Goal: Task Accomplishment & Management: Use online tool/utility

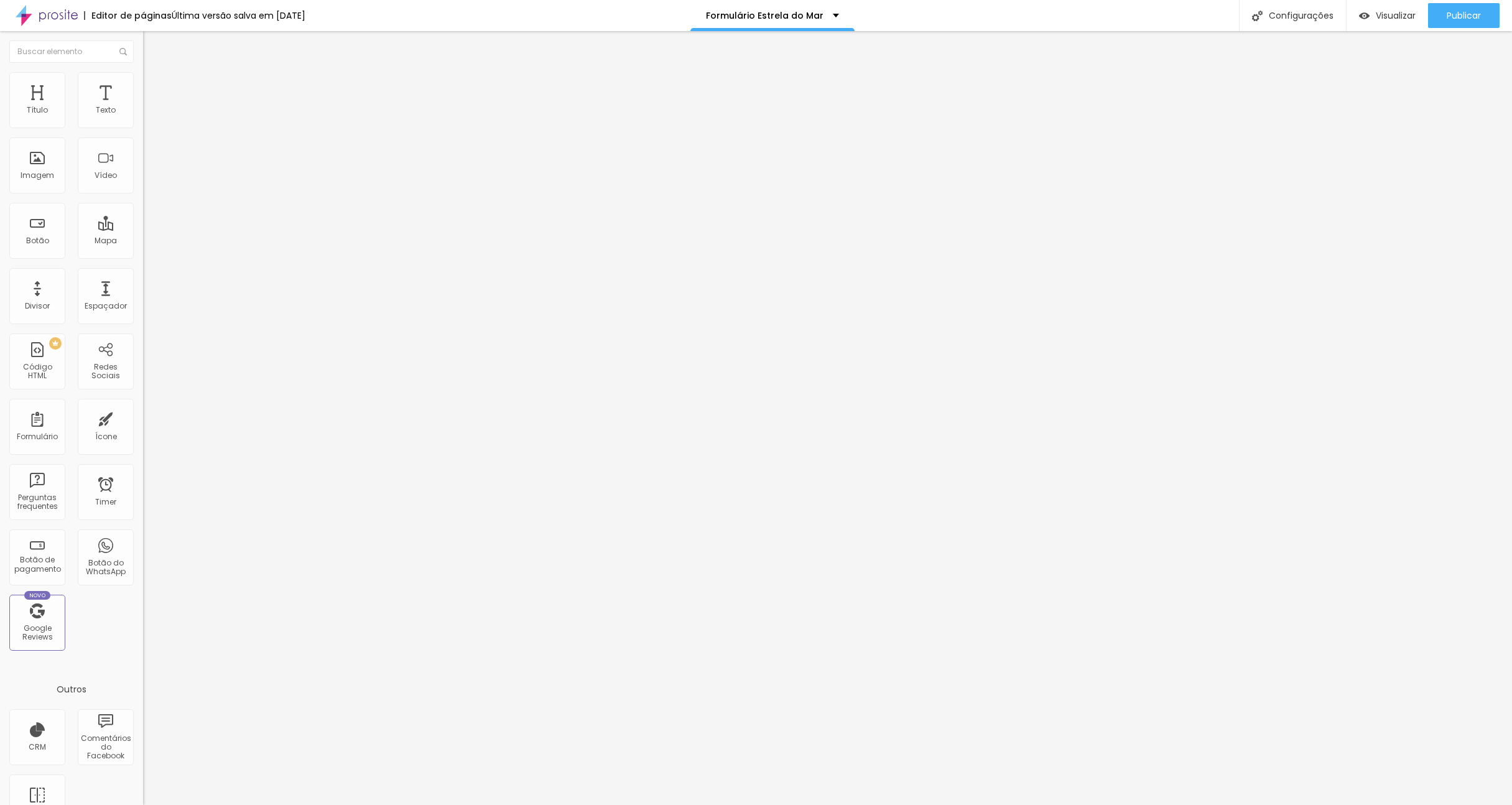
click at [143, 126] on img at bounding box center [147, 129] width 7 height 7
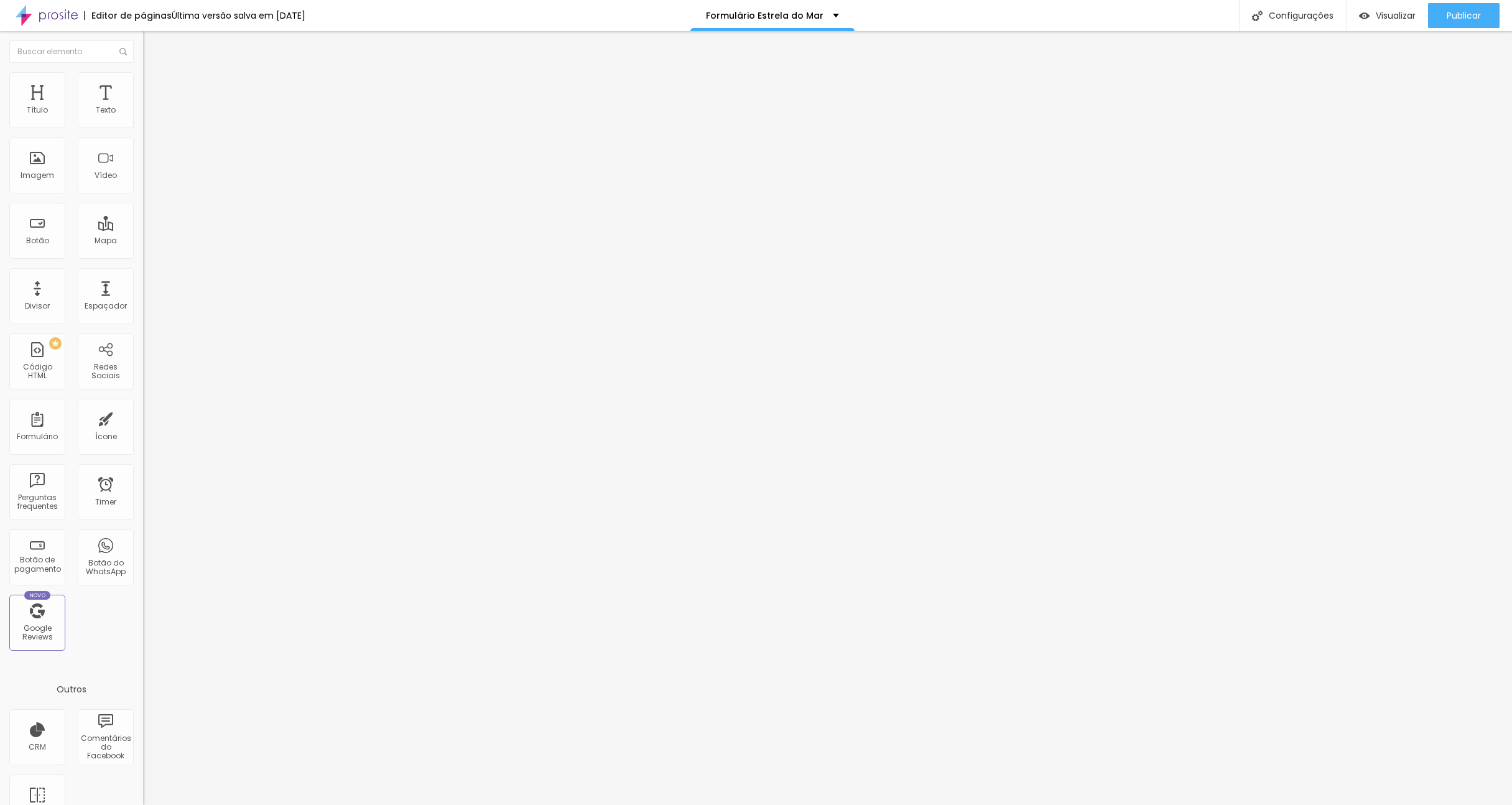
drag, startPoint x: 671, startPoint y: 493, endPoint x: 546, endPoint y: 481, distance: 125.6
type input "d"
type input "Sala do Mickey"
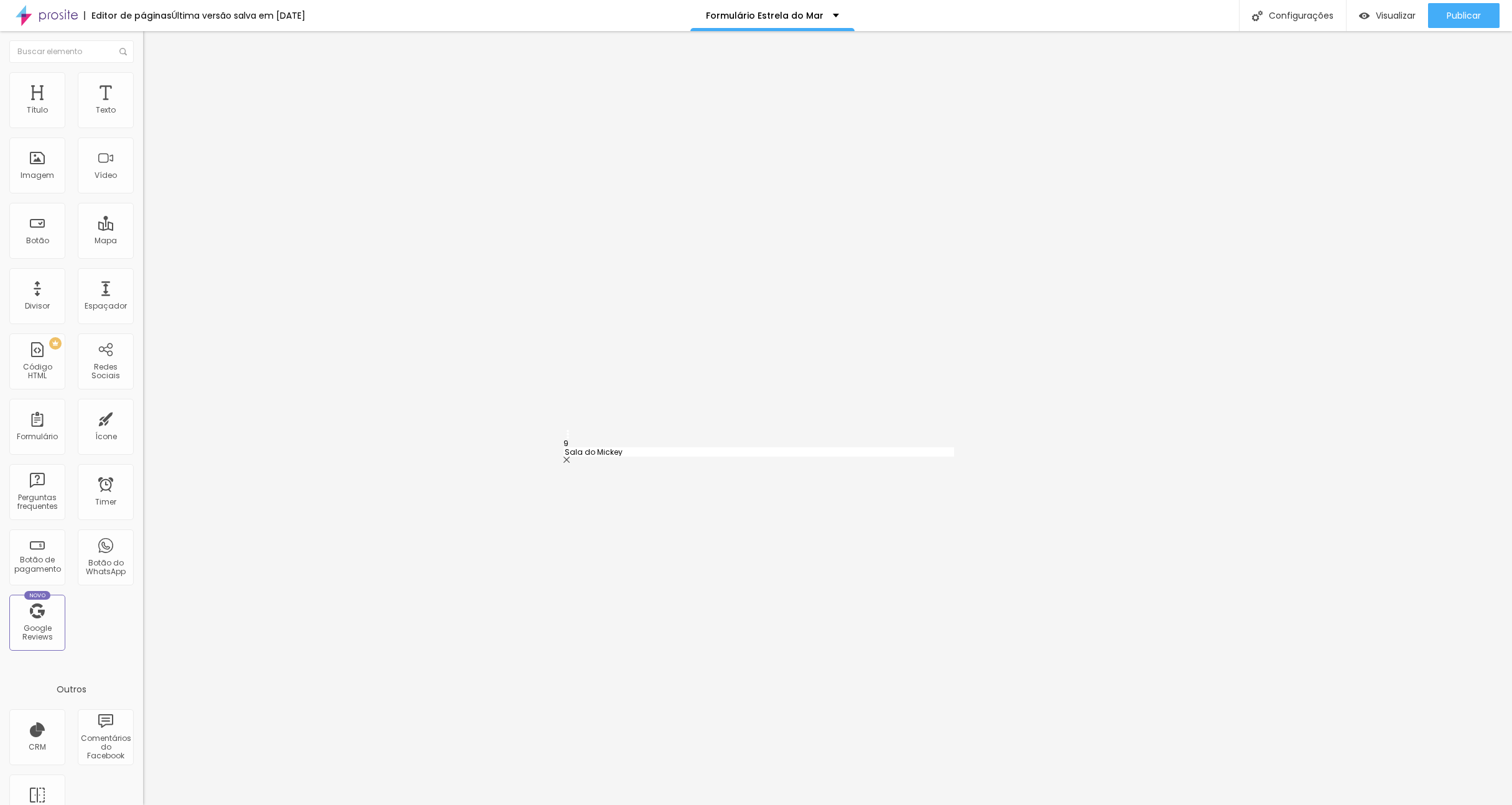
drag, startPoint x: 566, startPoint y: 500, endPoint x: 565, endPoint y: 446, distance: 54.0
type input "Sala do Mickey"
type input "Sala da [PERSON_NAME]"
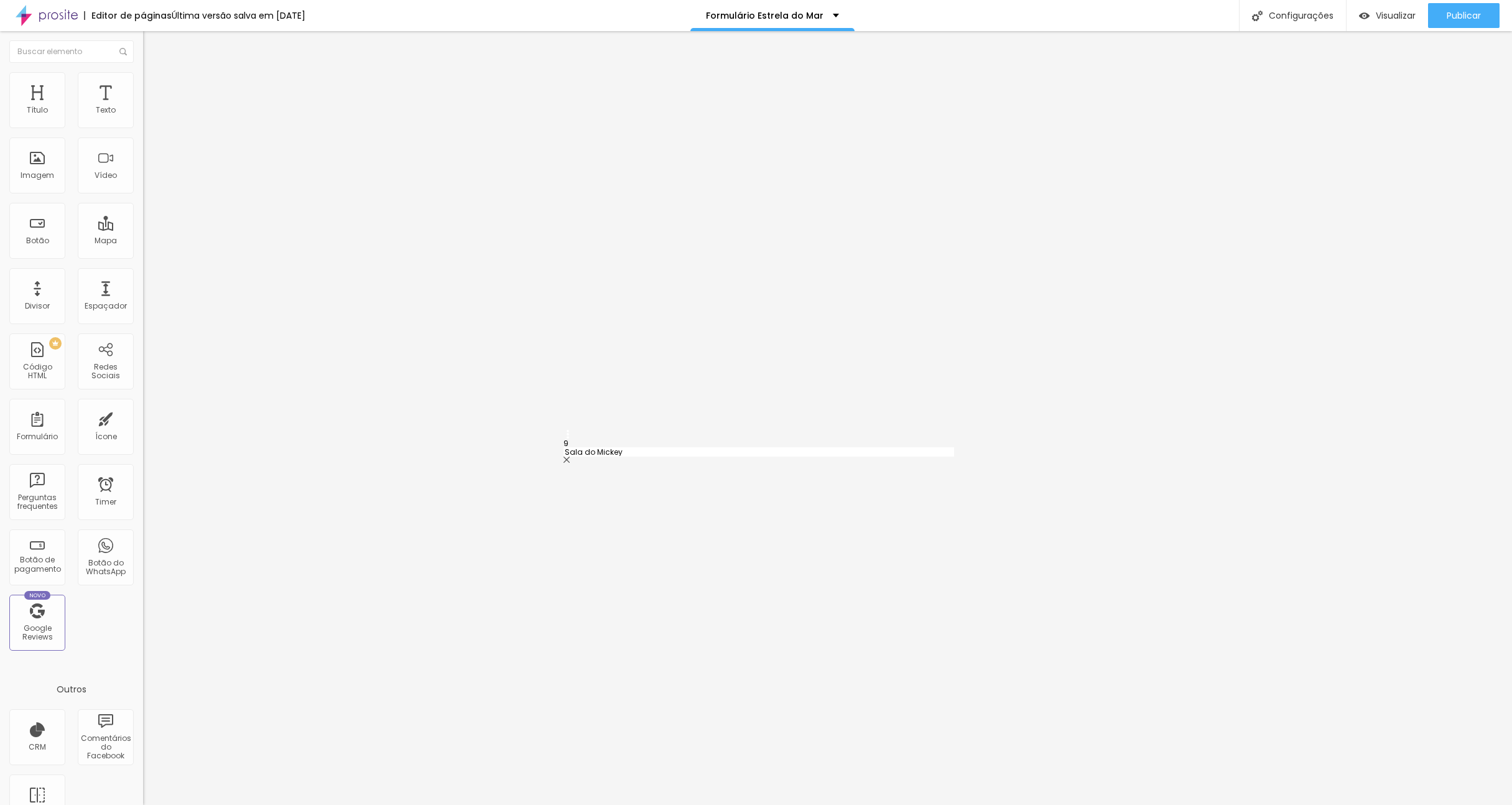
type input "Sala do Reino Encantado"
click at [1462, 13] on span "Publicar" at bounding box center [1463, 16] width 34 height 10
